Goal: Find specific page/section: Find specific page/section

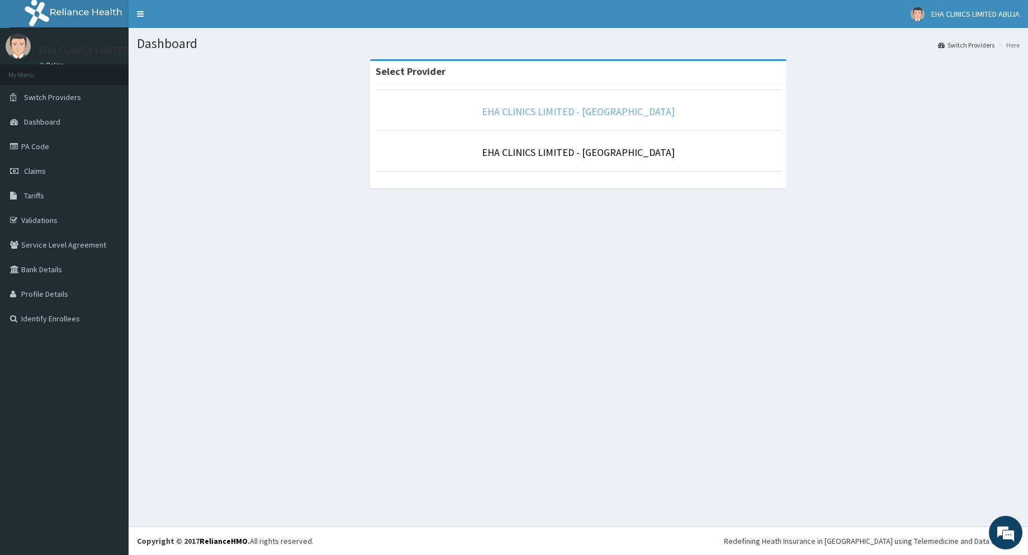
click at [595, 111] on link "EHA CLINICS LIMITED - [GEOGRAPHIC_DATA]" at bounding box center [578, 111] width 193 height 13
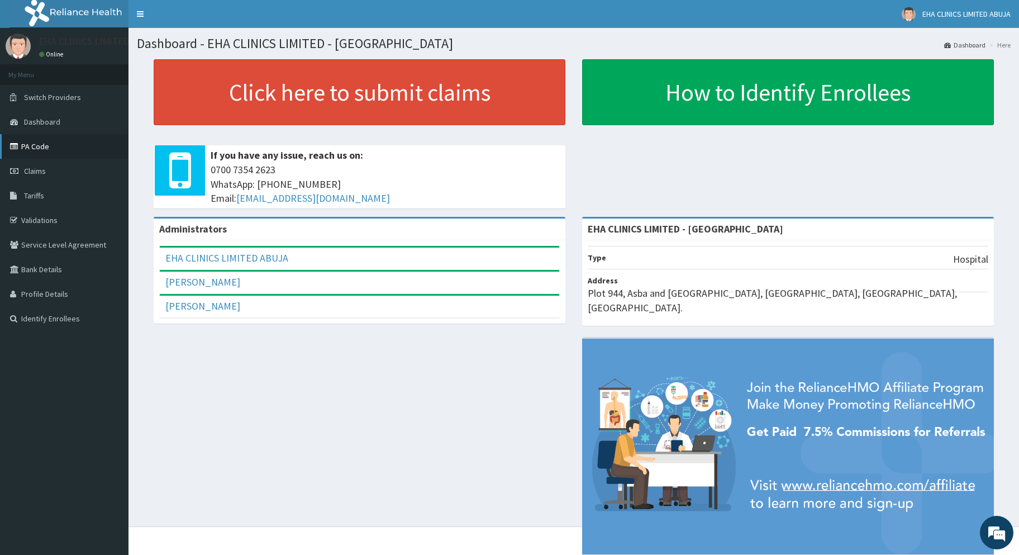
click at [54, 150] on link "PA Code" at bounding box center [64, 146] width 129 height 25
